Goal: Download file/media

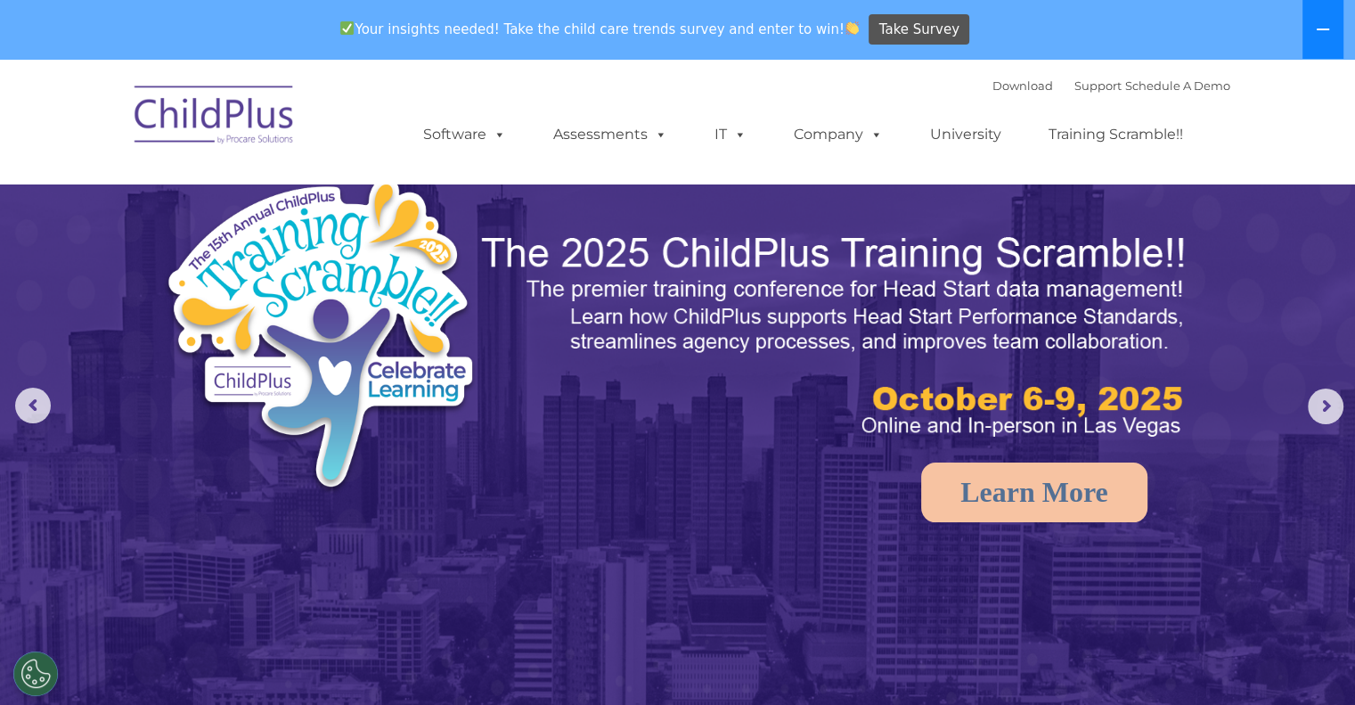
click at [1326, 26] on icon at bounding box center [1323, 29] width 14 height 14
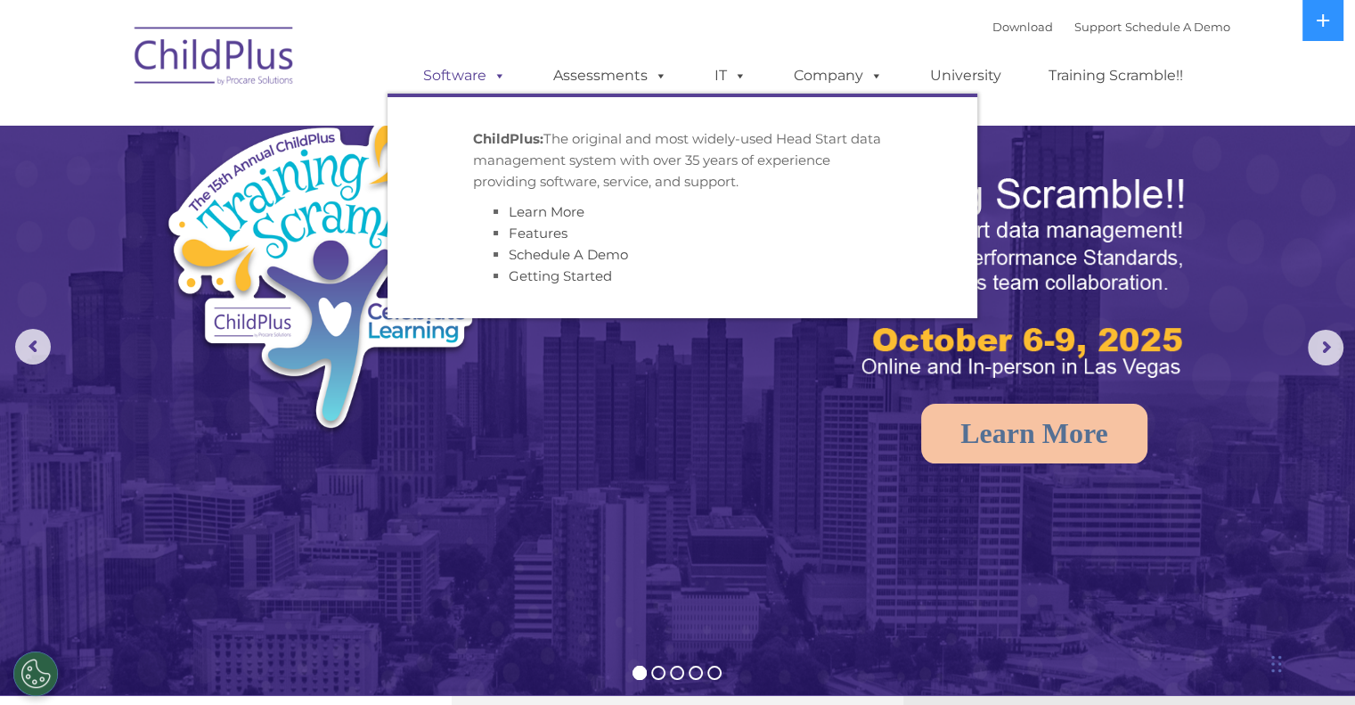
click at [502, 76] on span at bounding box center [496, 75] width 20 height 17
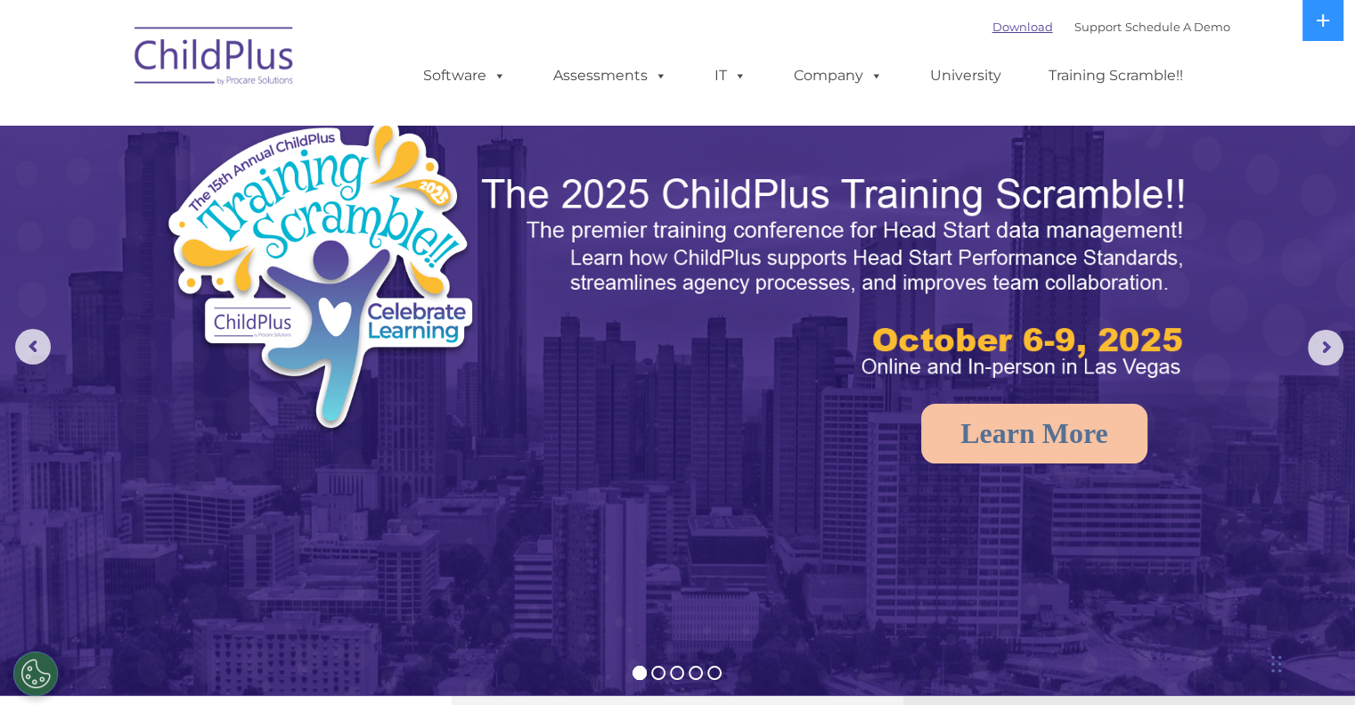
click at [992, 27] on link "Download" at bounding box center [1022, 27] width 61 height 14
click at [1327, 26] on icon at bounding box center [1323, 20] width 14 height 14
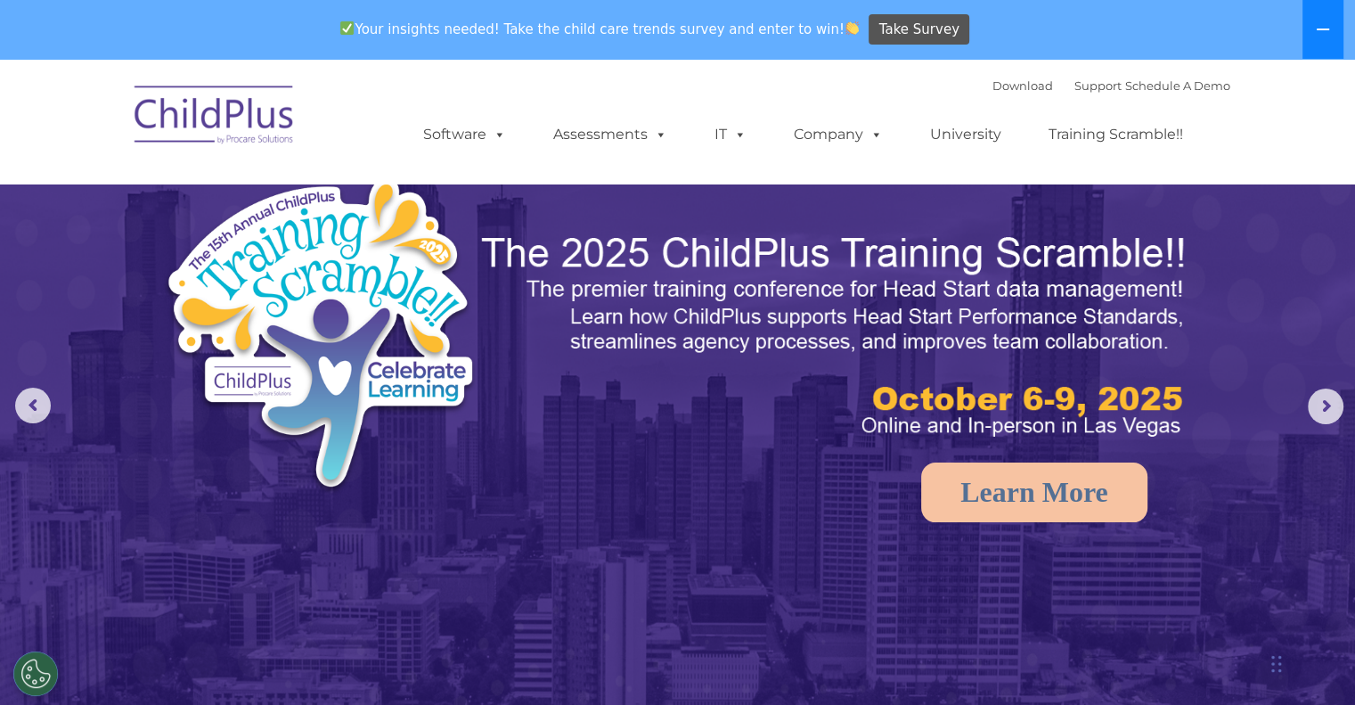
click at [1327, 26] on icon at bounding box center [1323, 29] width 14 height 14
